Goal: Information Seeking & Learning: Learn about a topic

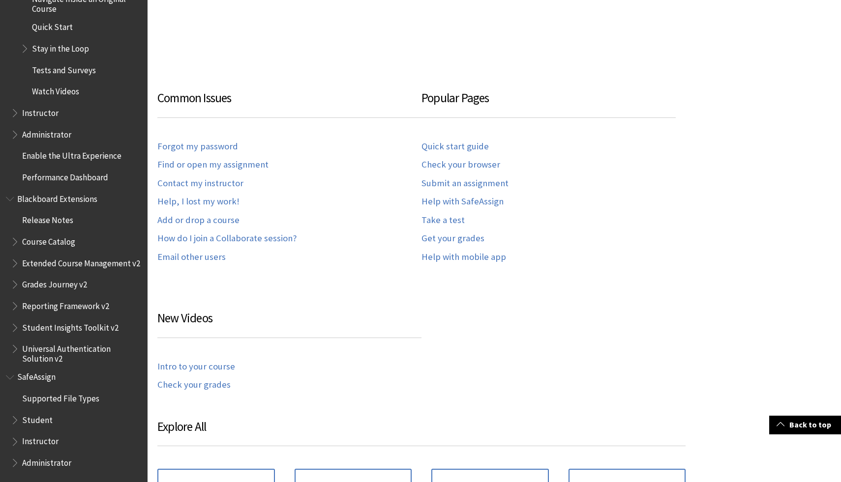
scroll to position [583, 0]
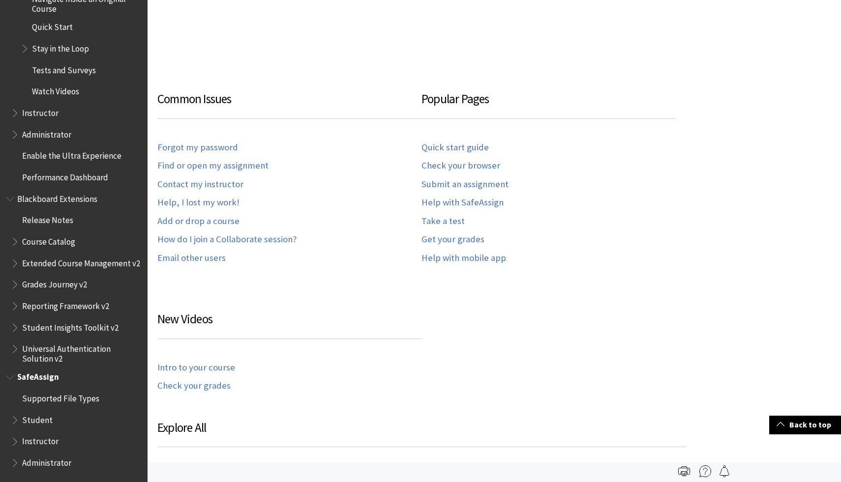
click at [39, 378] on span "SafeAssign" at bounding box center [38, 375] width 42 height 13
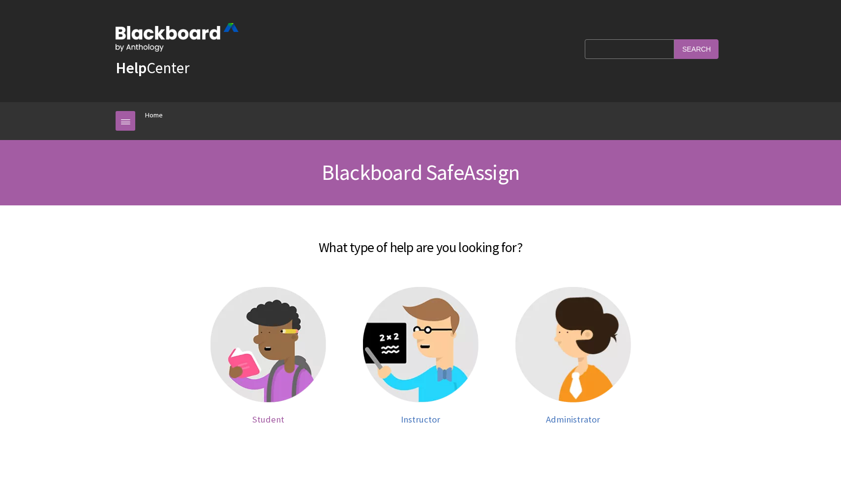
click at [227, 343] on img at bounding box center [268, 345] width 116 height 116
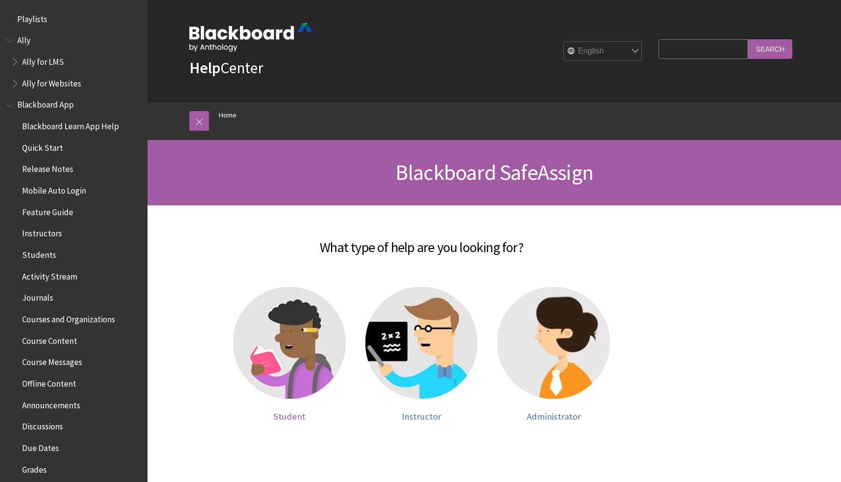
scroll to position [878, 0]
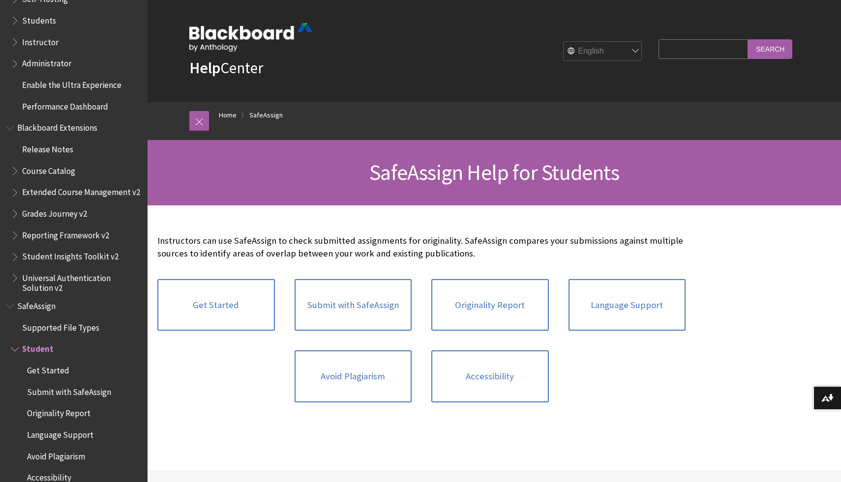
scroll to position [950, 0]
click at [686, 54] on input "Search Query" at bounding box center [702, 48] width 89 height 19
type input "lockdown"
click at [748, 39] on input "Search" at bounding box center [770, 48] width 44 height 19
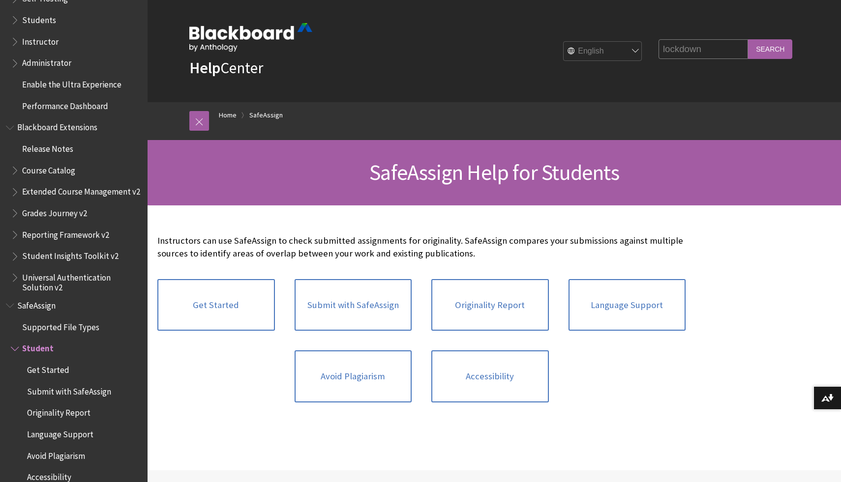
click at [763, 50] on input "Search" at bounding box center [770, 48] width 44 height 19
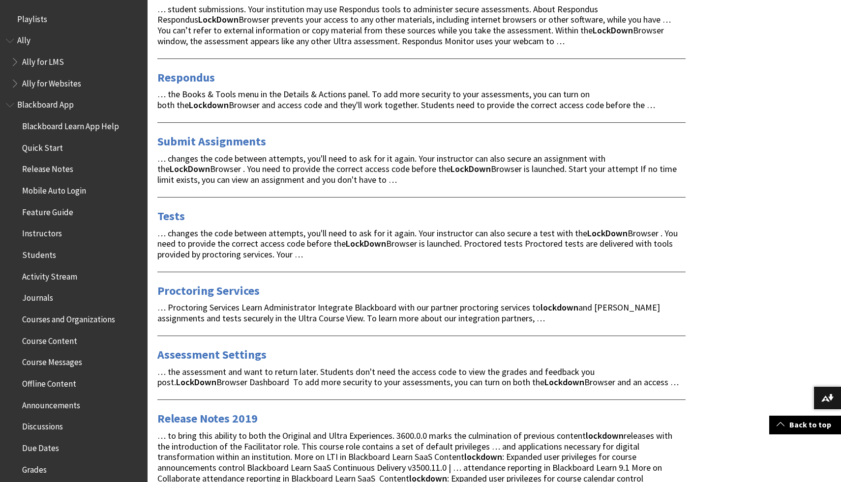
scroll to position [217, 0]
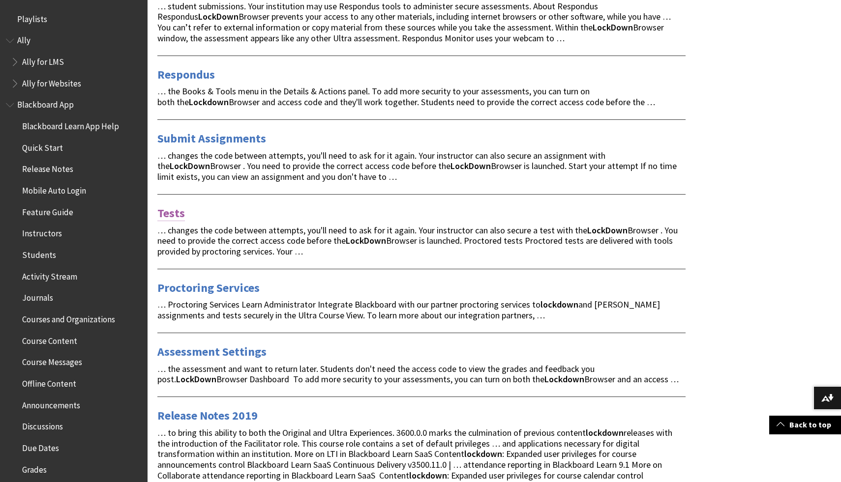
click at [168, 211] on link "Tests" at bounding box center [171, 213] width 28 height 16
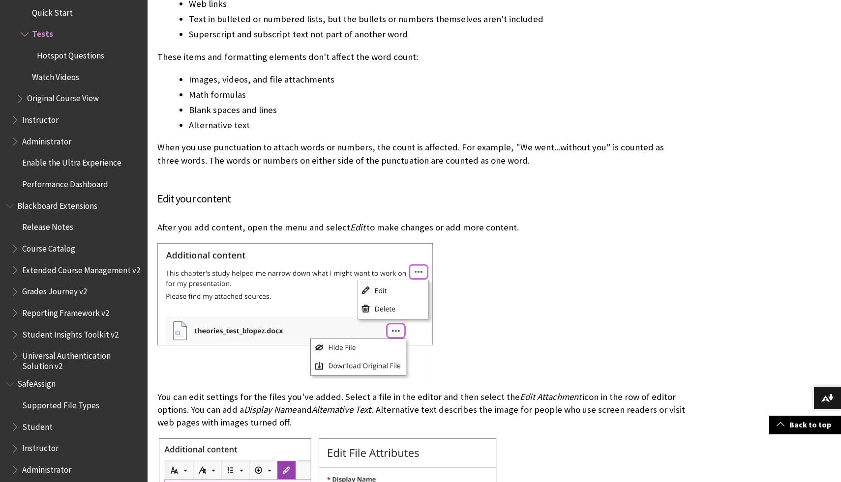
scroll to position [6379, 0]
